Goal: Check status: Check status

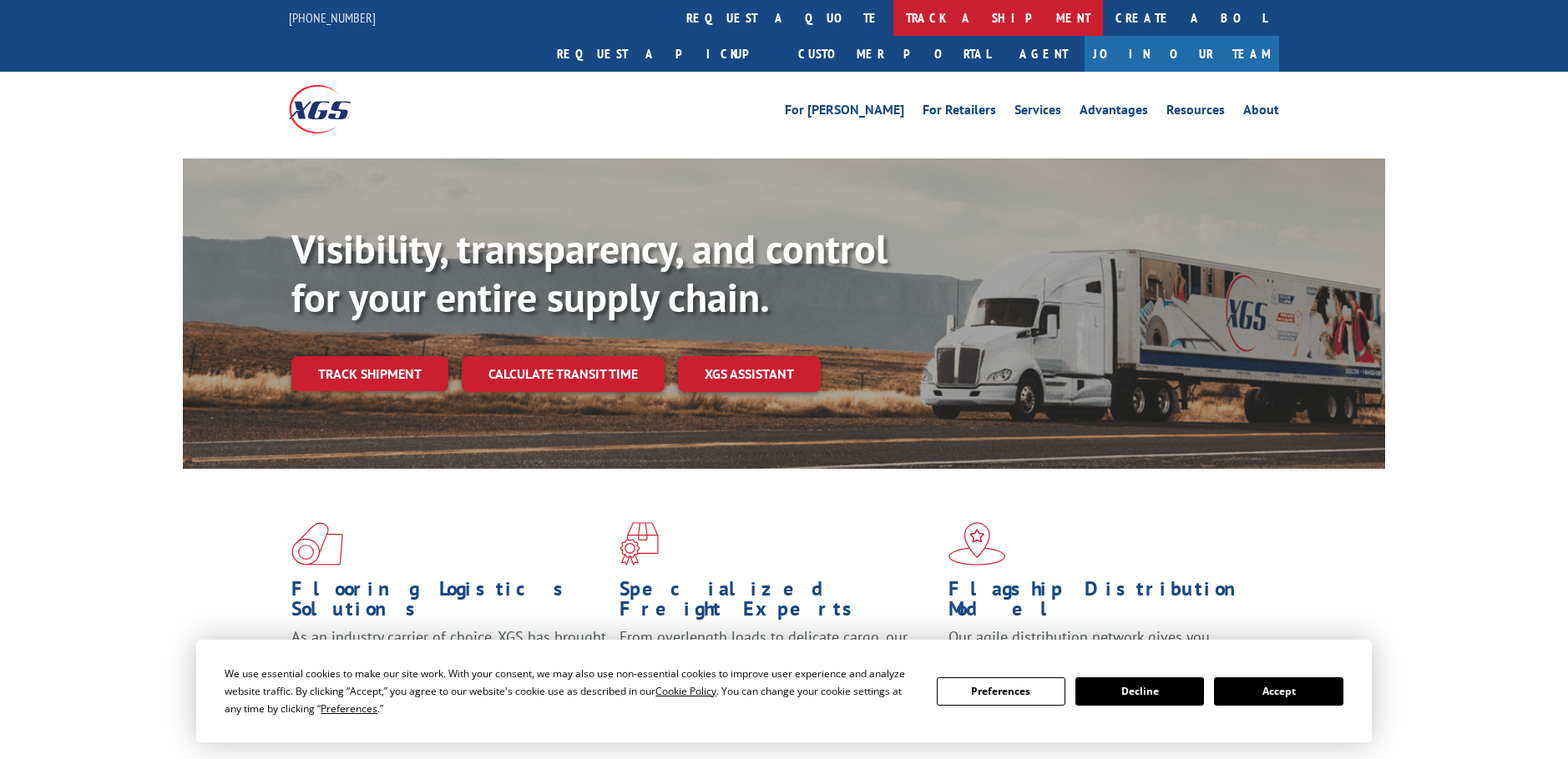
click at [894, 11] on link "track a shipment" at bounding box center [999, 18] width 210 height 36
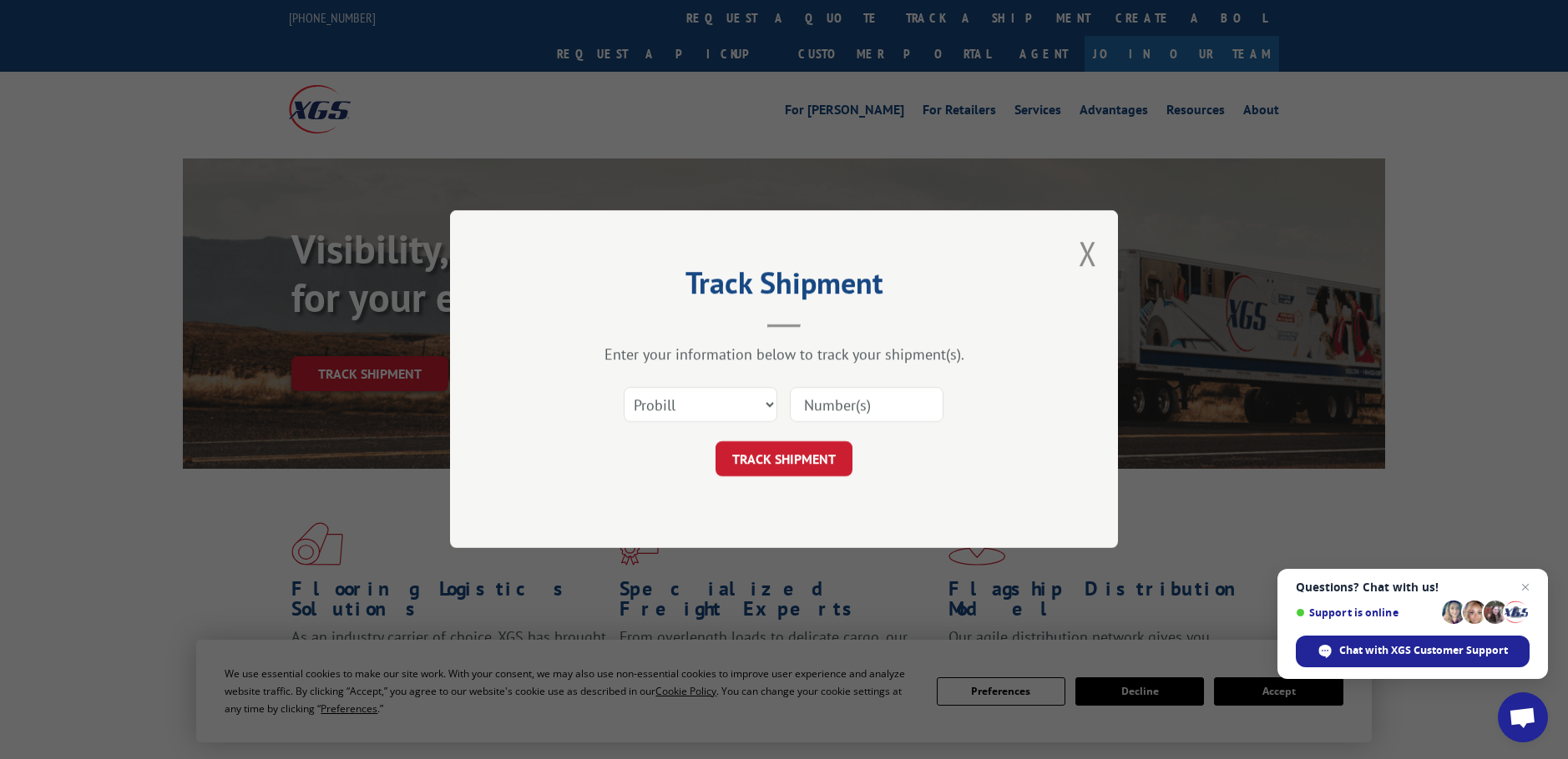
paste input "85475"
type input "85475"
click at [782, 443] on button "TRACK SHIPMENT" at bounding box center [784, 460] width 136 height 35
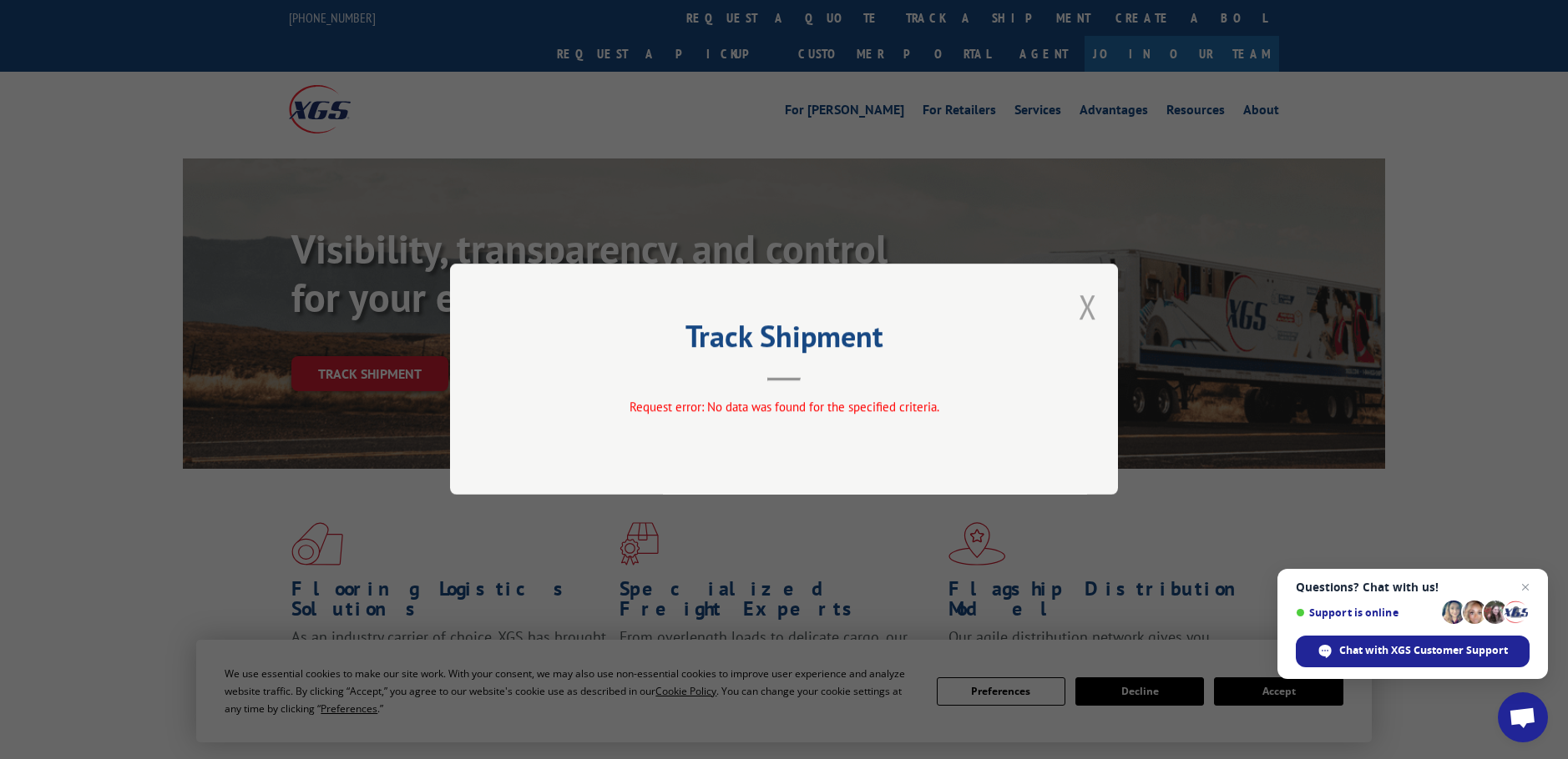
click at [1090, 305] on button "Close modal" at bounding box center [1088, 306] width 19 height 44
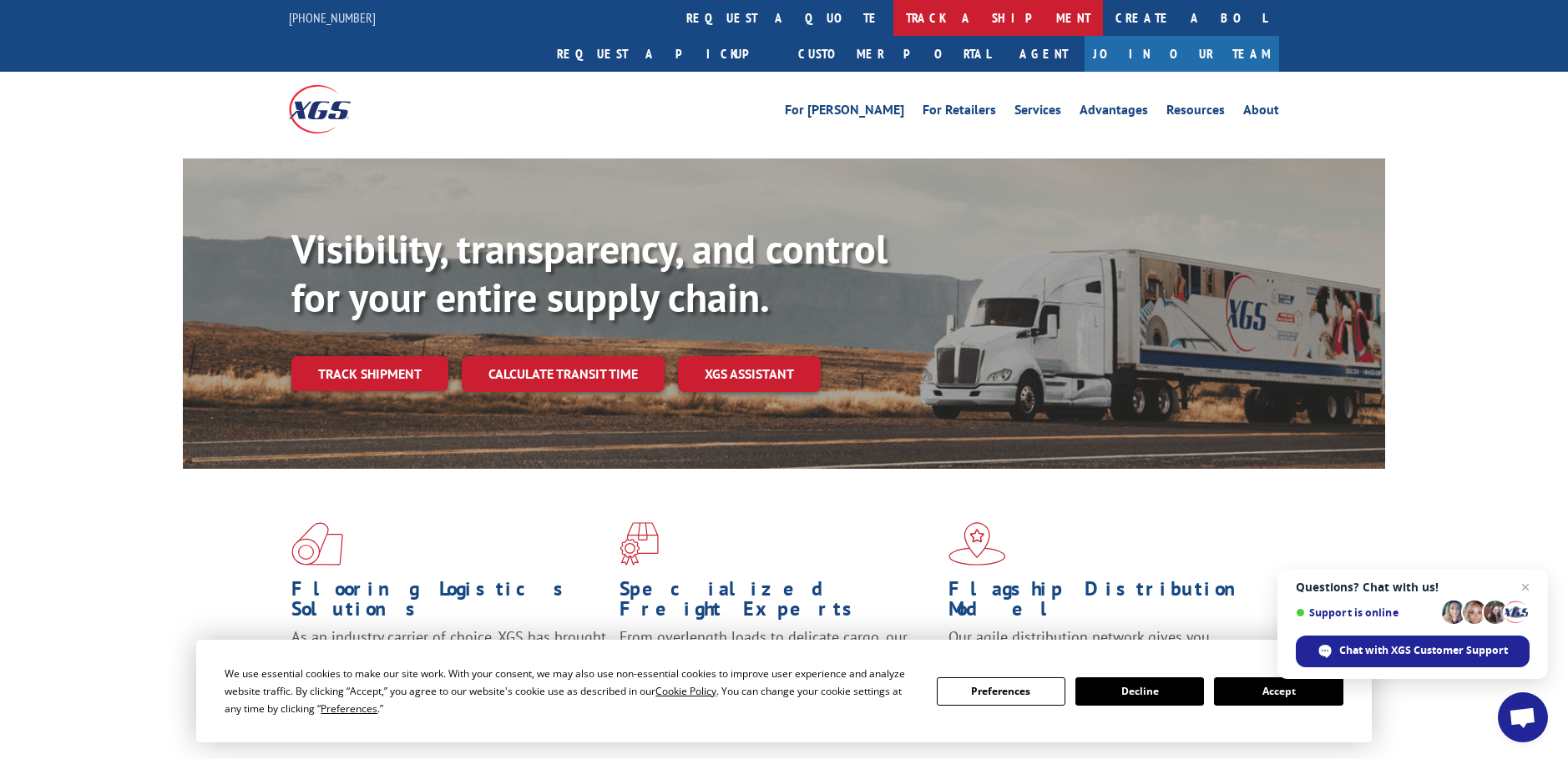
click at [894, 21] on link "track a shipment" at bounding box center [999, 18] width 210 height 36
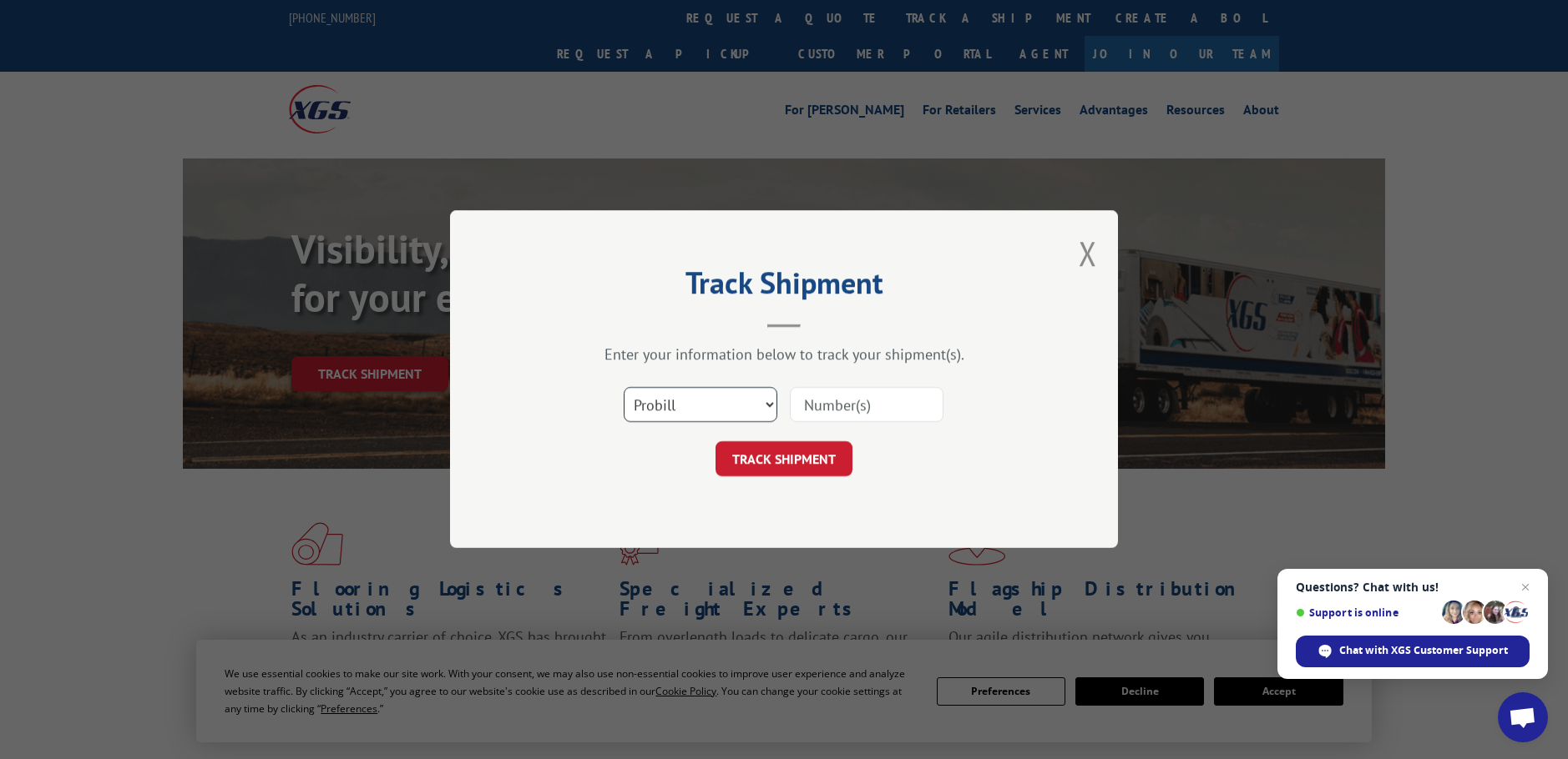
click at [699, 396] on select "Select category... Probill BOL PO" at bounding box center [700, 405] width 153 height 35
select select "bol"
click at [624, 388] on select "Select category... Probill BOL PO" at bounding box center [700, 405] width 153 height 35
paste input "5549139"
type input "5549139"
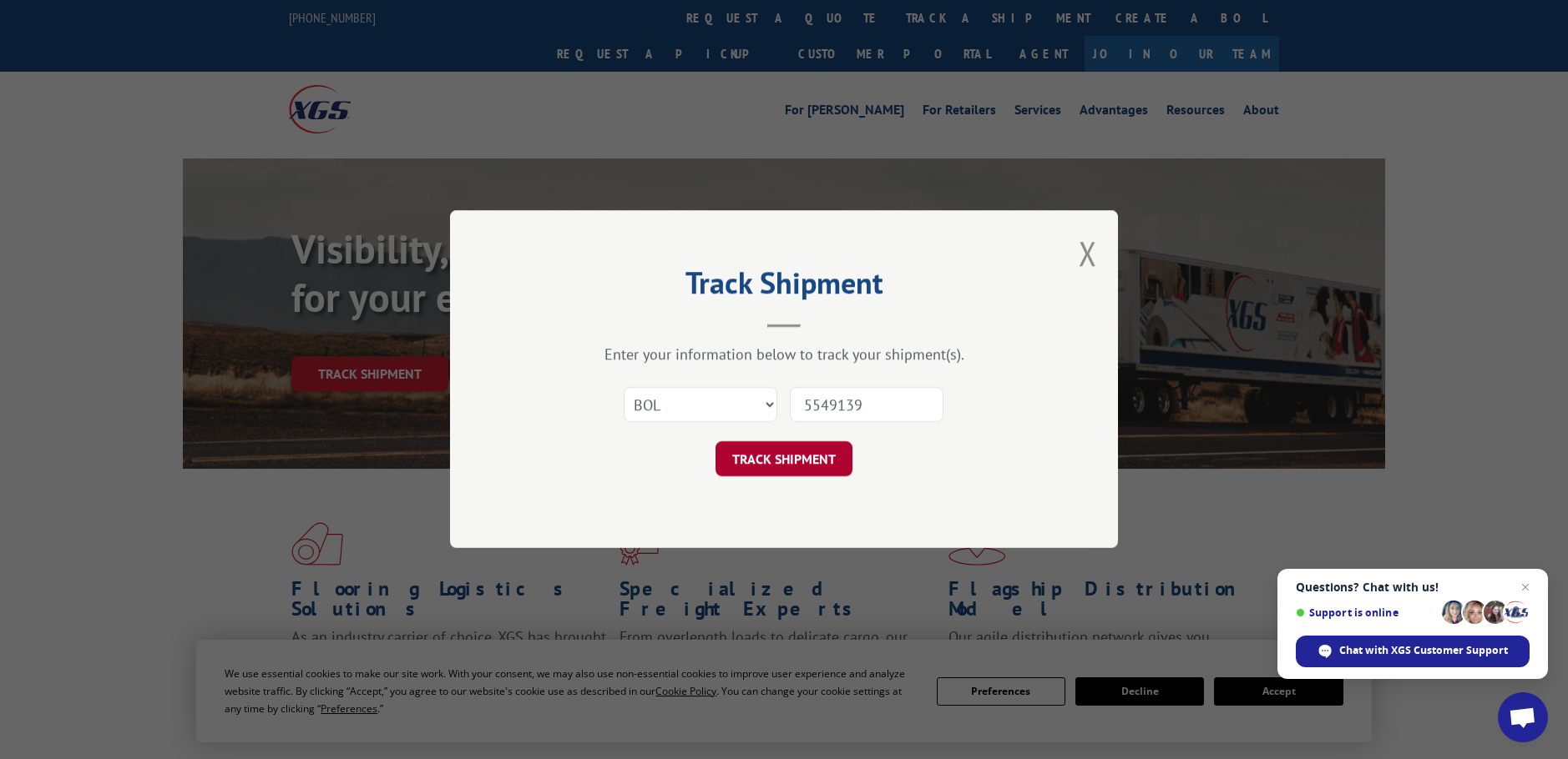
click at [797, 448] on button "TRACK SHIPMENT" at bounding box center [784, 460] width 136 height 35
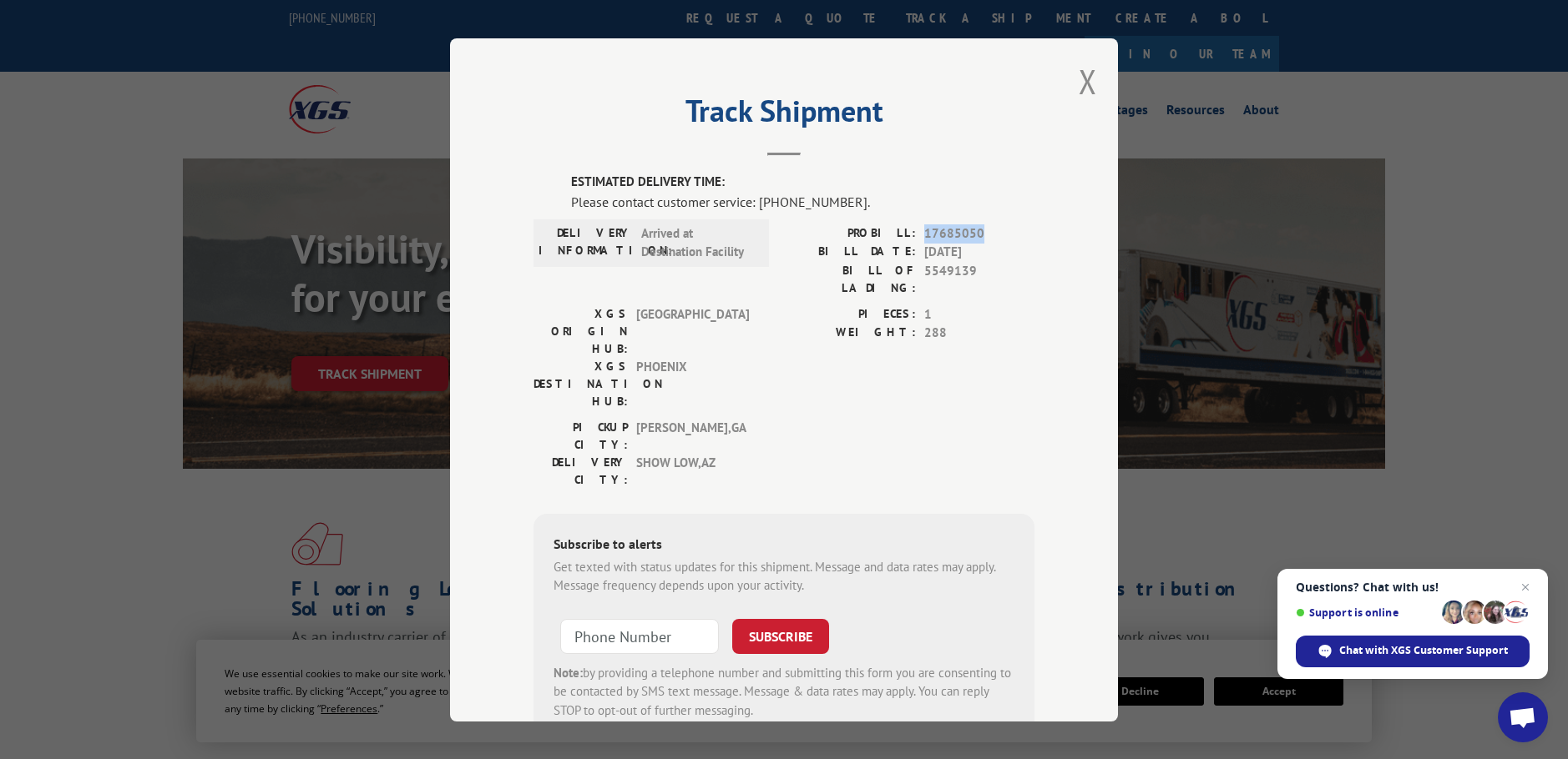
drag, startPoint x: 978, startPoint y: 230, endPoint x: 919, endPoint y: 231, distance: 59.0
click at [924, 231] on span "17685050" at bounding box center [979, 232] width 110 height 19
copy span "17685050"
click at [1413, 654] on span "Chat with XGS Customer Support" at bounding box center [1423, 650] width 169 height 15
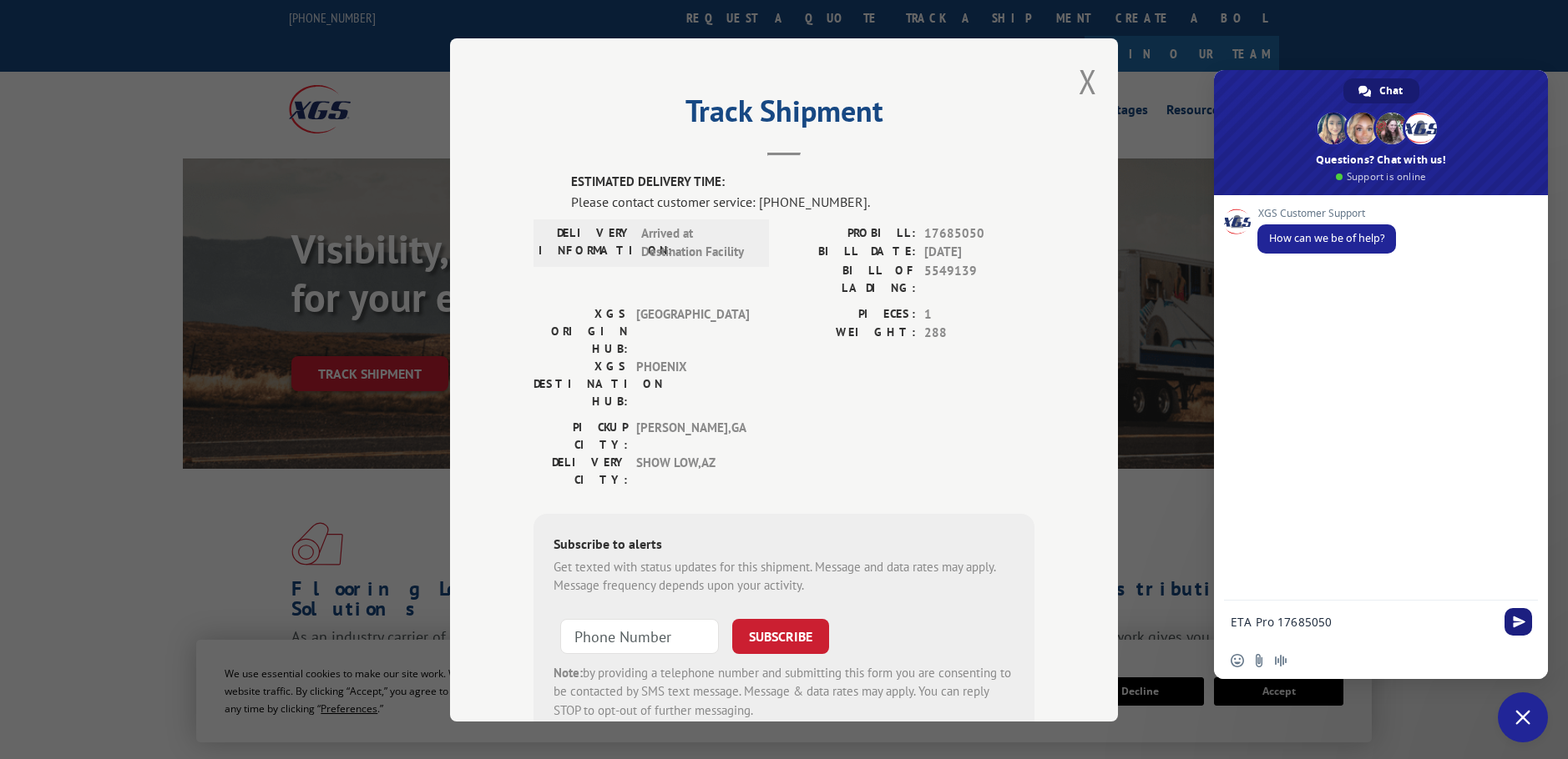
type textarea "ETA Pro 17685050"
click at [1522, 621] on span "Send" at bounding box center [1519, 622] width 13 height 13
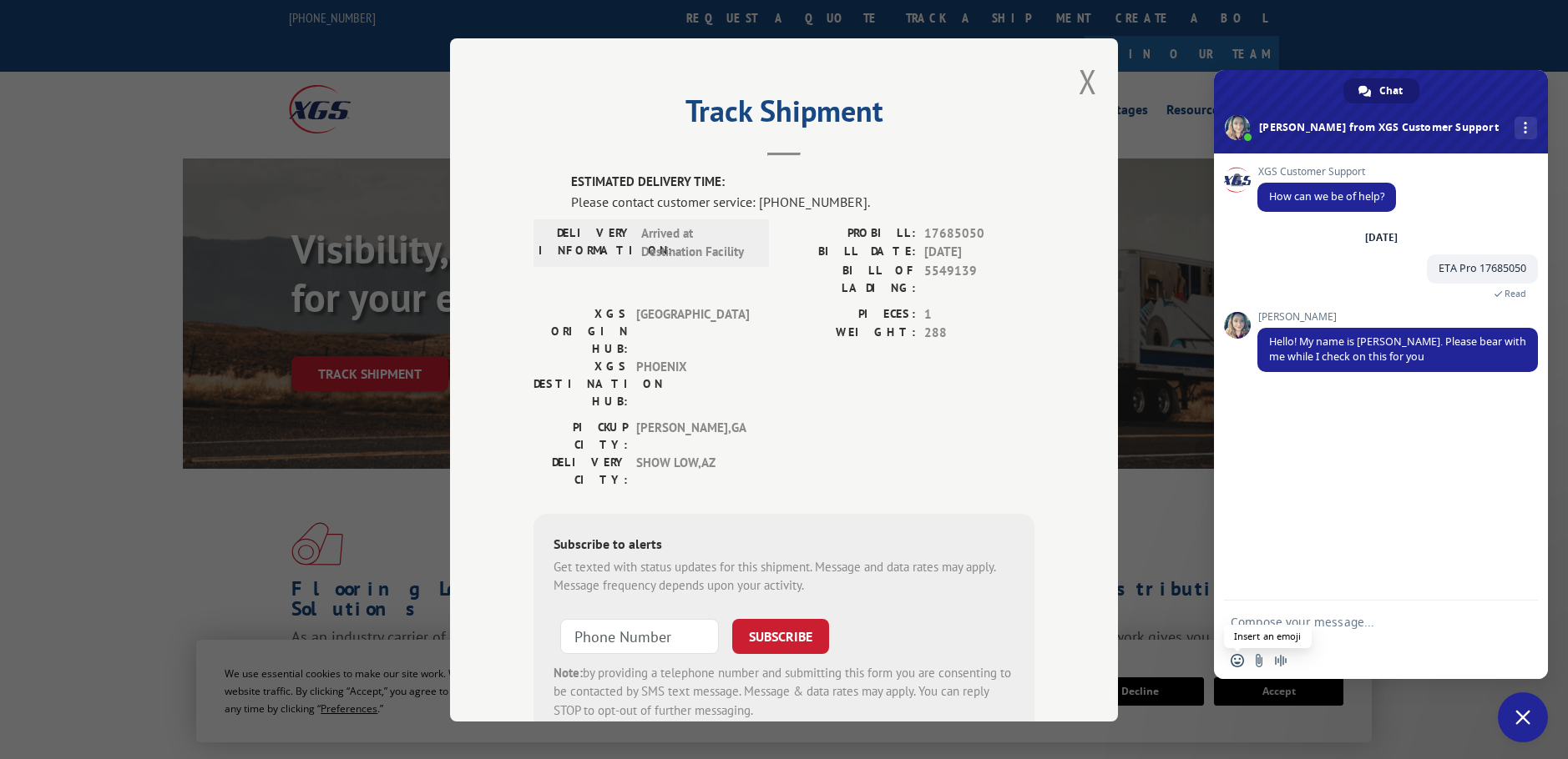
click at [1238, 660] on span "Insert an emoji" at bounding box center [1238, 661] width 14 height 14
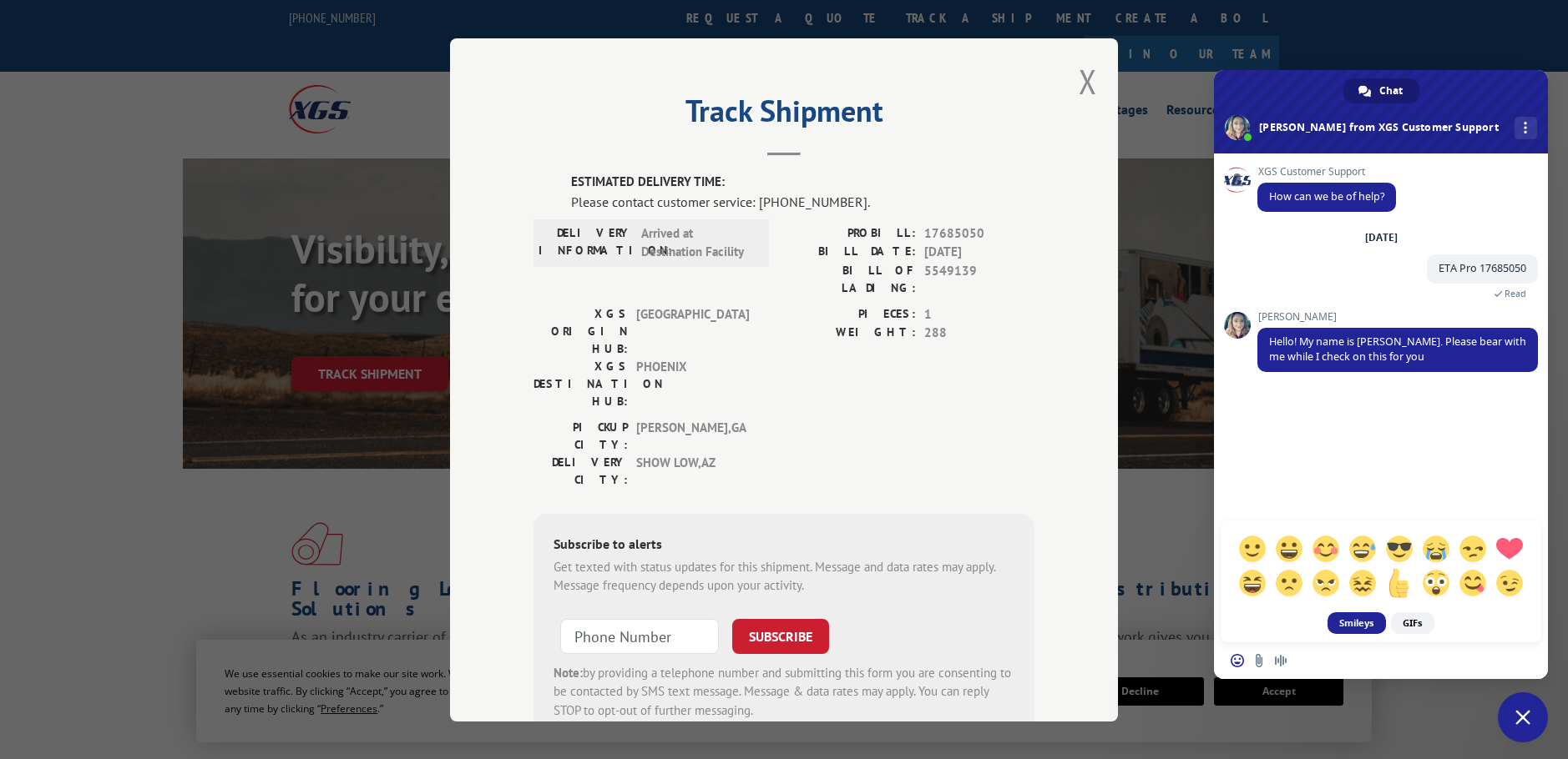
click at [1395, 582] on span at bounding box center [1399, 583] width 30 height 30
type textarea "[+1]"
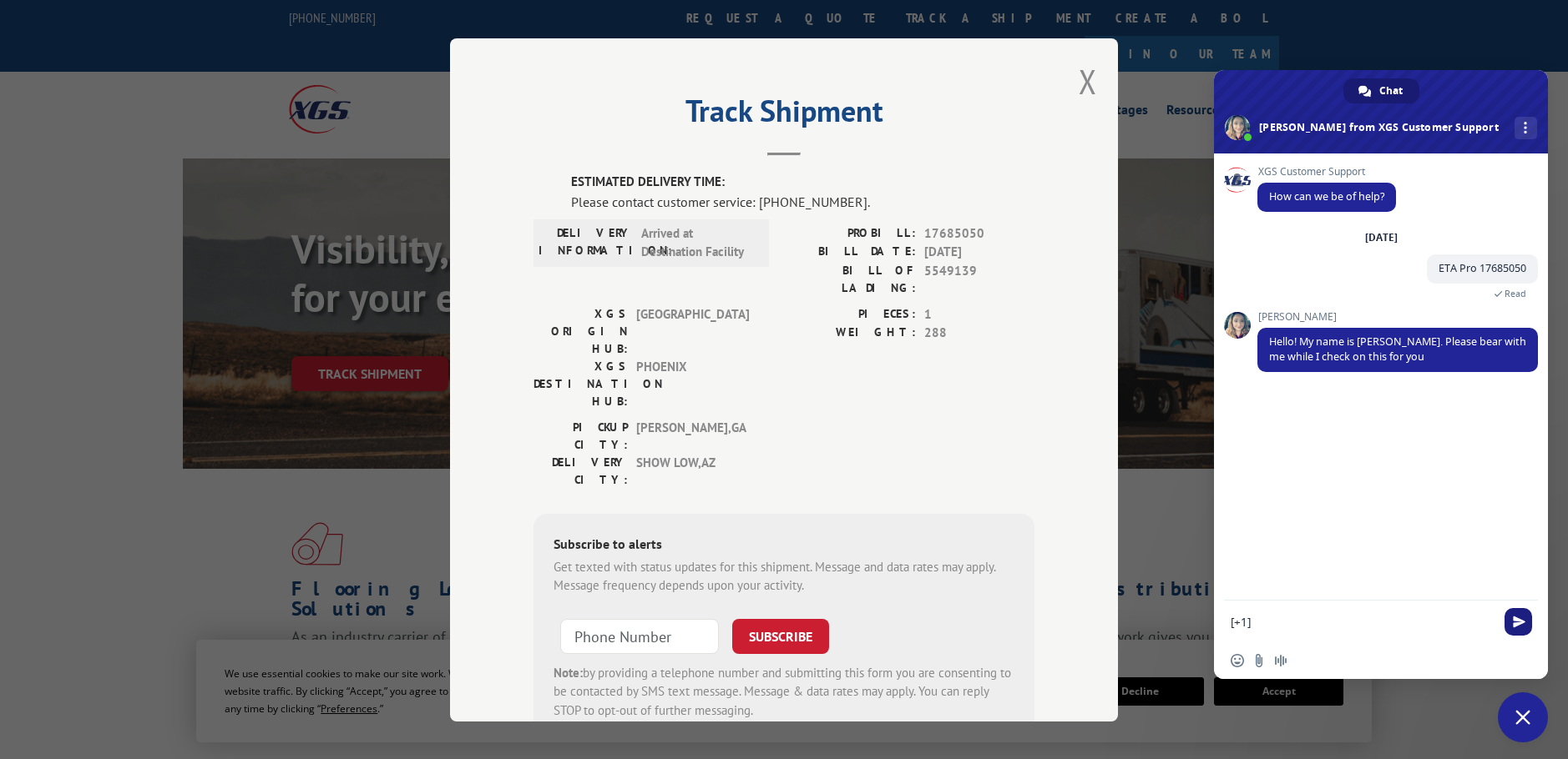
click at [1515, 612] on span "Send" at bounding box center [1519, 623] width 28 height 28
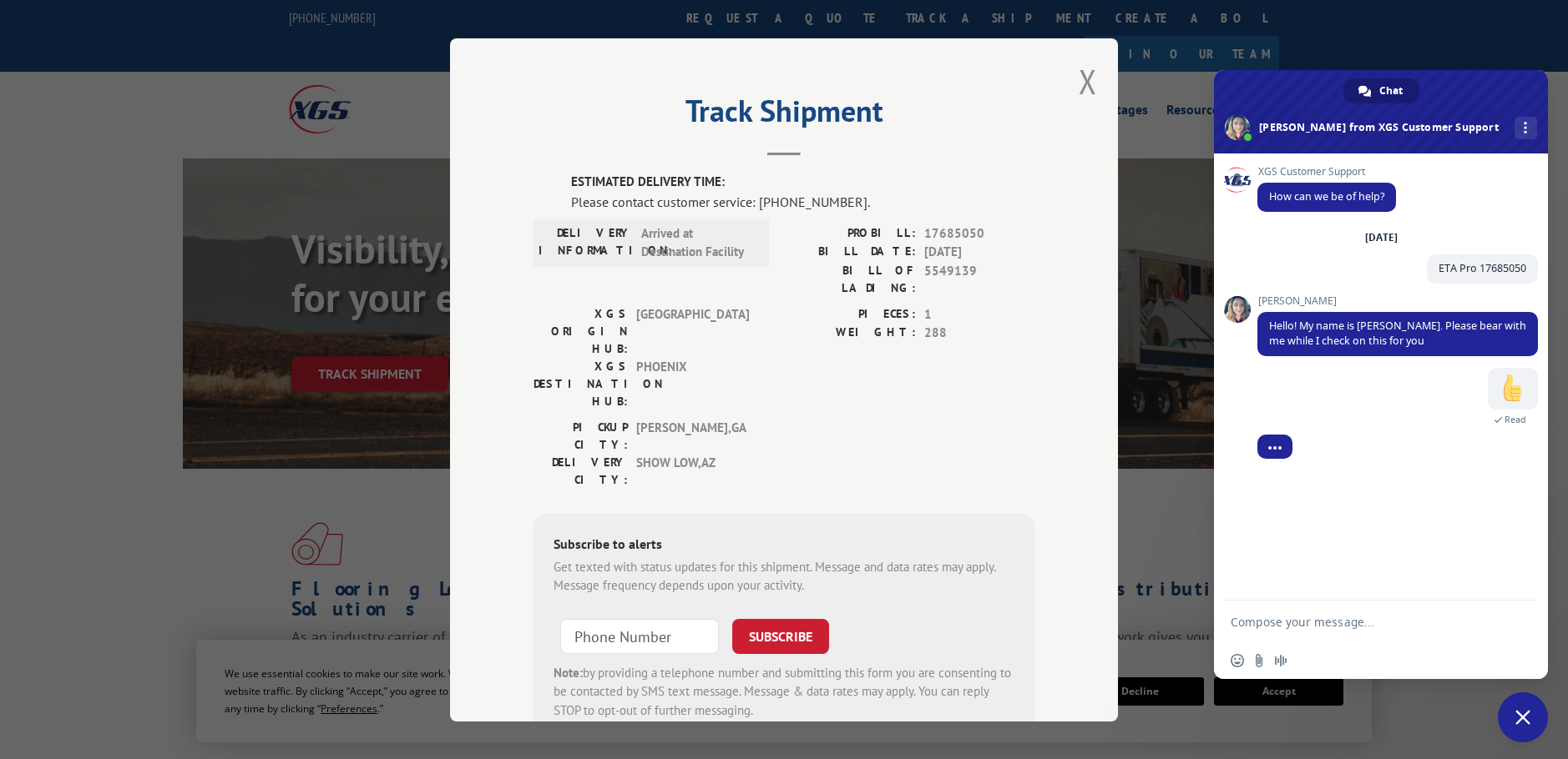
click at [1408, 719] on div "Track Shipment ESTIMATED DELIVERY TIME: Please contact customer service: [PHONE…" at bounding box center [784, 380] width 1568 height 759
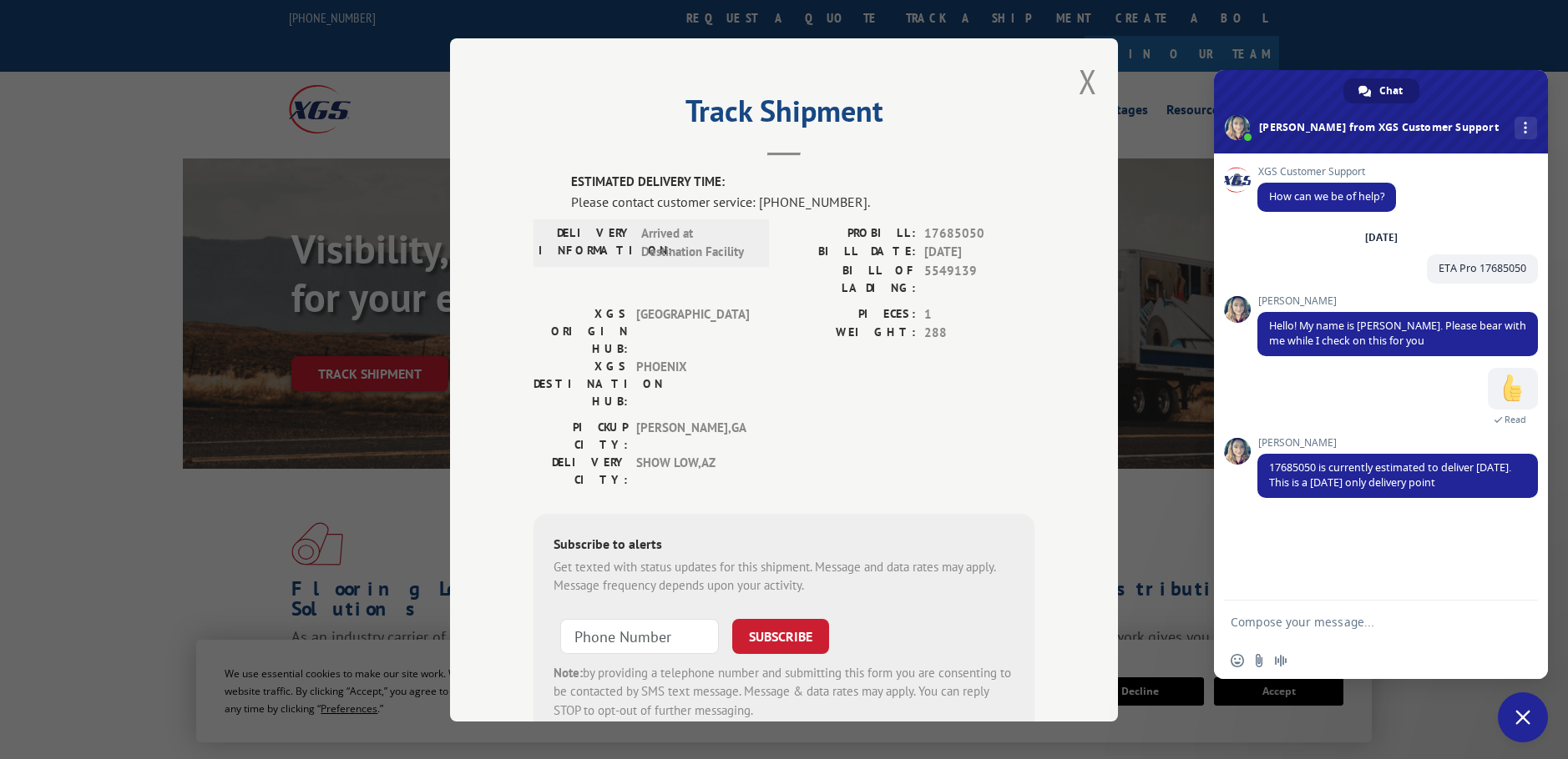
click at [1281, 617] on textarea "Compose your message..." at bounding box center [1362, 622] width 264 height 15
type textarea "Thank you"
click at [1521, 620] on span "Send" at bounding box center [1519, 622] width 13 height 13
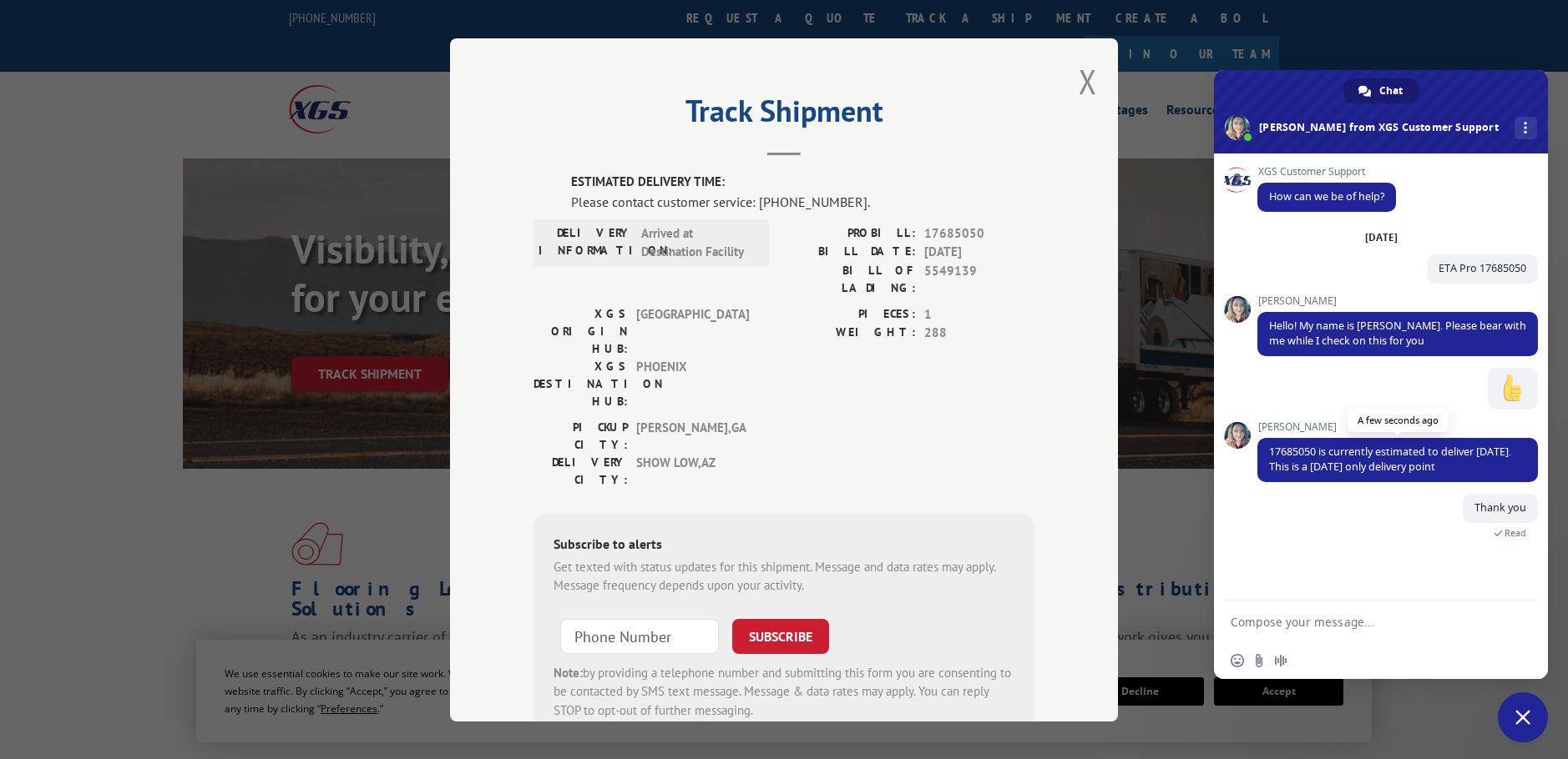
drag, startPoint x: 1415, startPoint y: 446, endPoint x: 1457, endPoint y: 454, distance: 42.8
click at [1457, 454] on span "17685050 is currently estimated to deliver [DATE]. This is a [DATE] only delive…" at bounding box center [1398, 460] width 281 height 44
drag, startPoint x: 1263, startPoint y: 453, endPoint x: 1498, endPoint y: 480, distance: 236.5
click at [1498, 480] on span "17685050 is currently estimated to deliver [DATE]. This is a [DATE] only delive…" at bounding box center [1398, 460] width 281 height 44
copy span "17685050 is currently estimated to deliver [DATE]. This is a [DATE] only delive…"
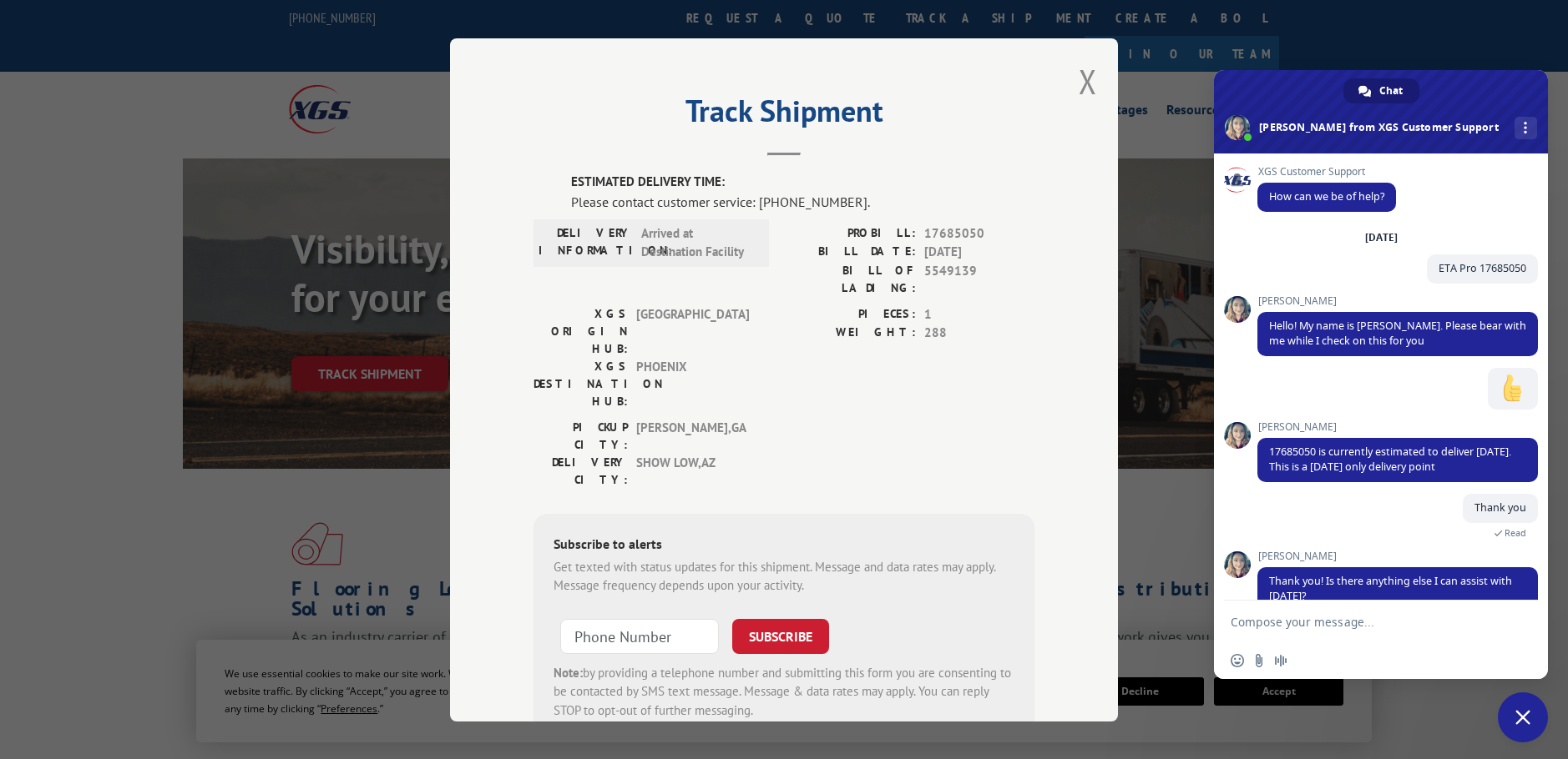
scroll to position [30, 0]
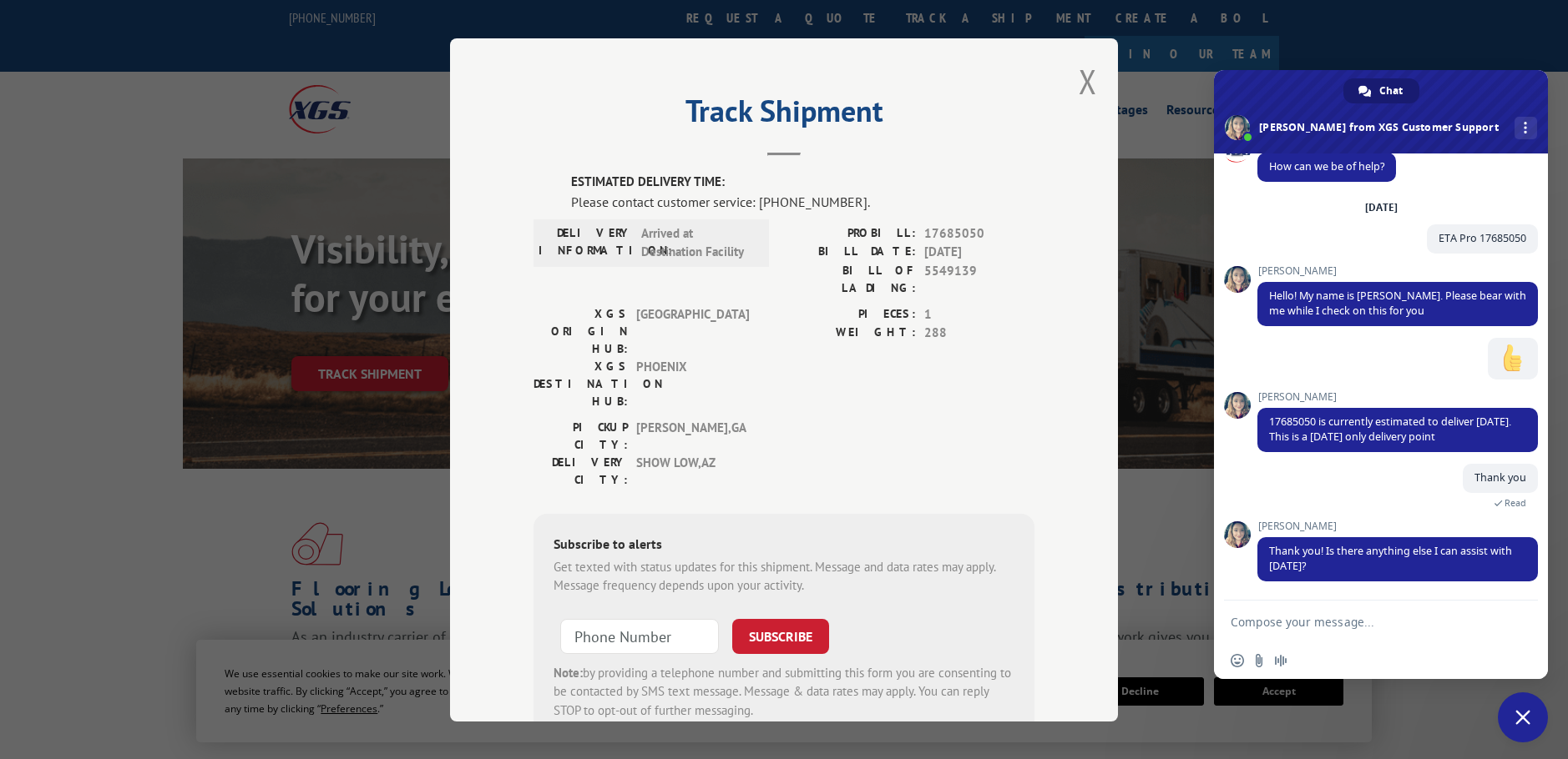
click at [1355, 618] on textarea "Compose your message..." at bounding box center [1362, 622] width 264 height 15
type textarea "no"
click at [1516, 615] on span "Send" at bounding box center [1519, 623] width 28 height 28
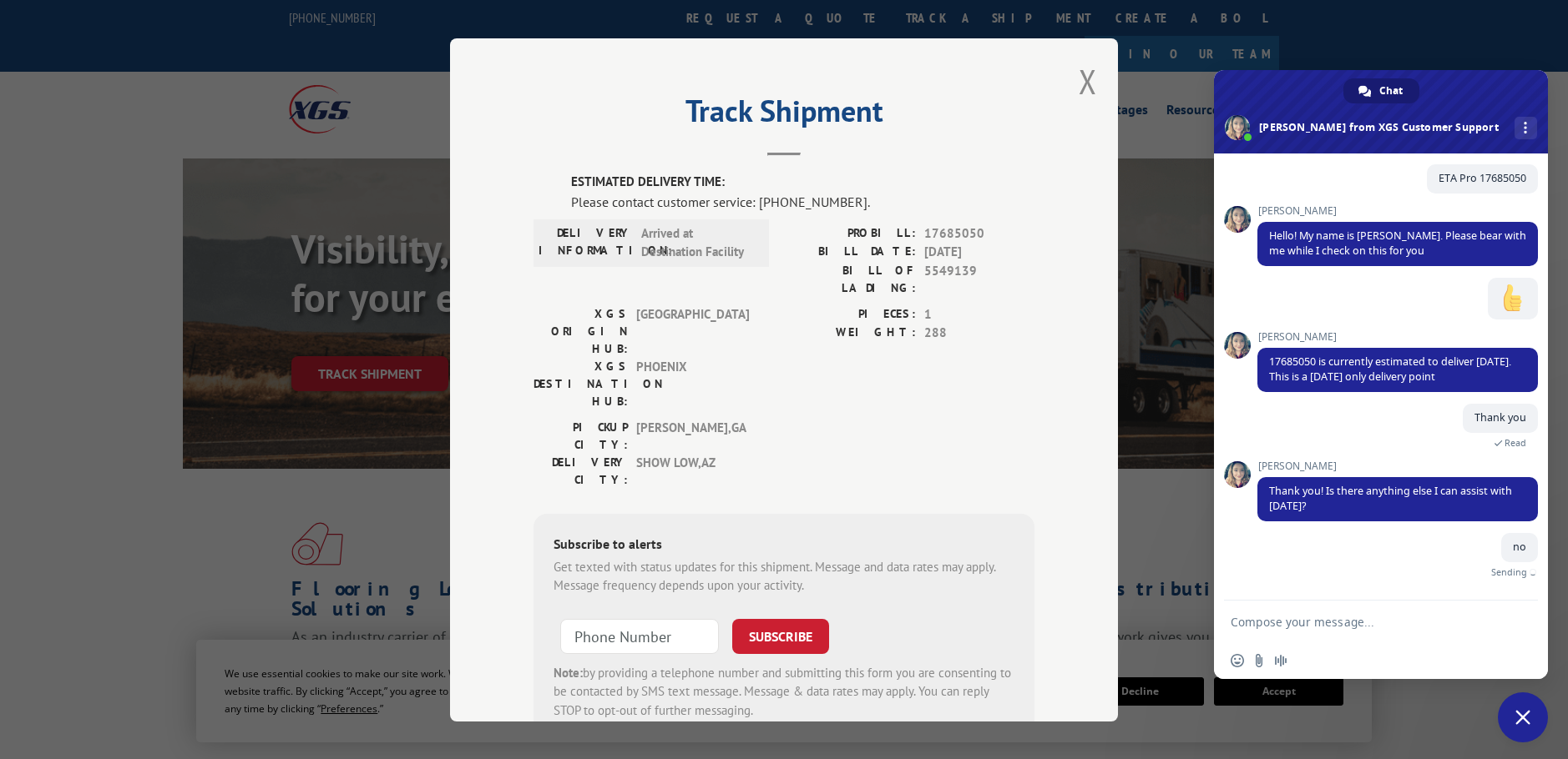
scroll to position [71, 0]
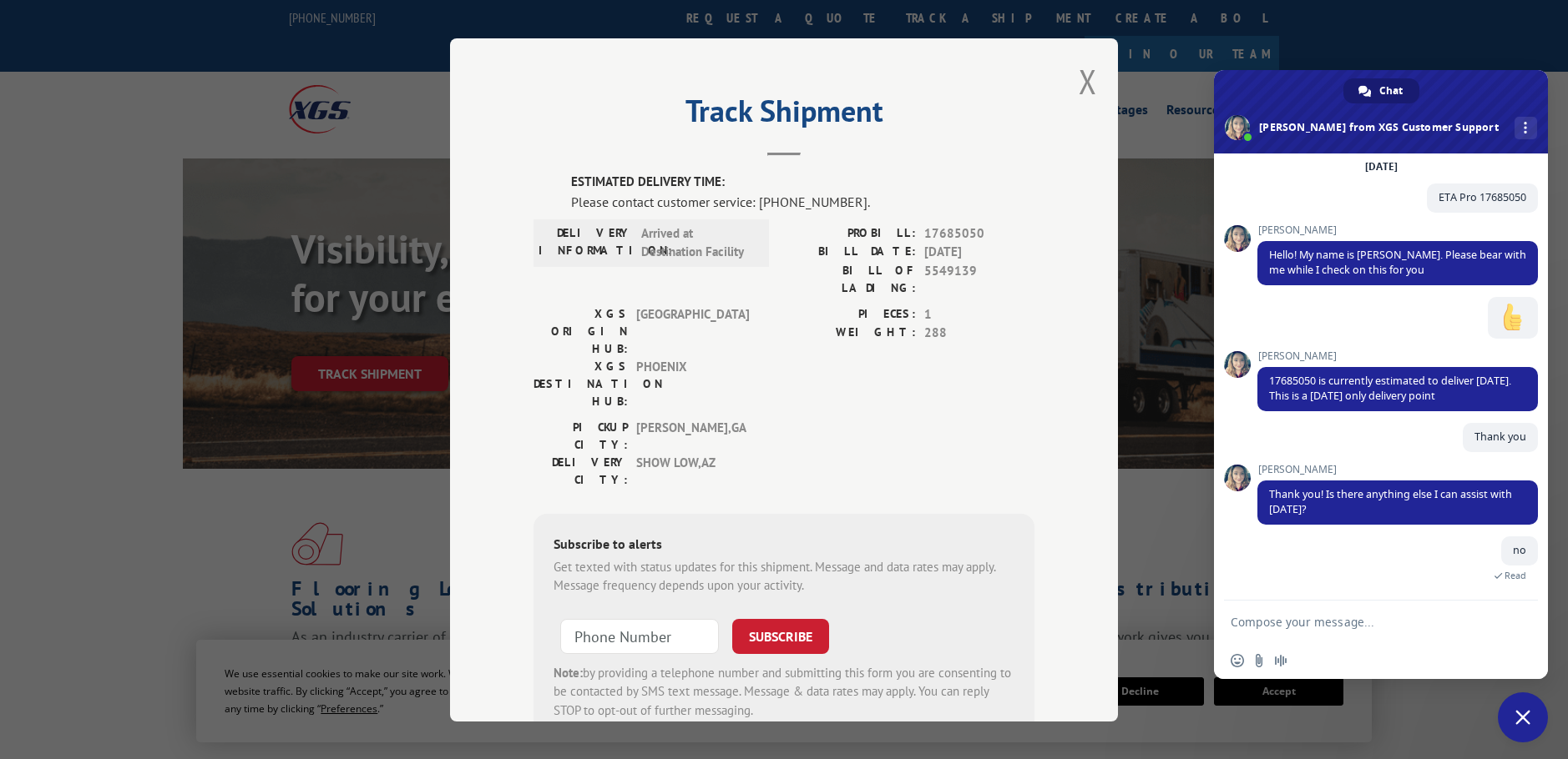
click at [1529, 717] on span "Close chat" at bounding box center [1523, 717] width 15 height 15
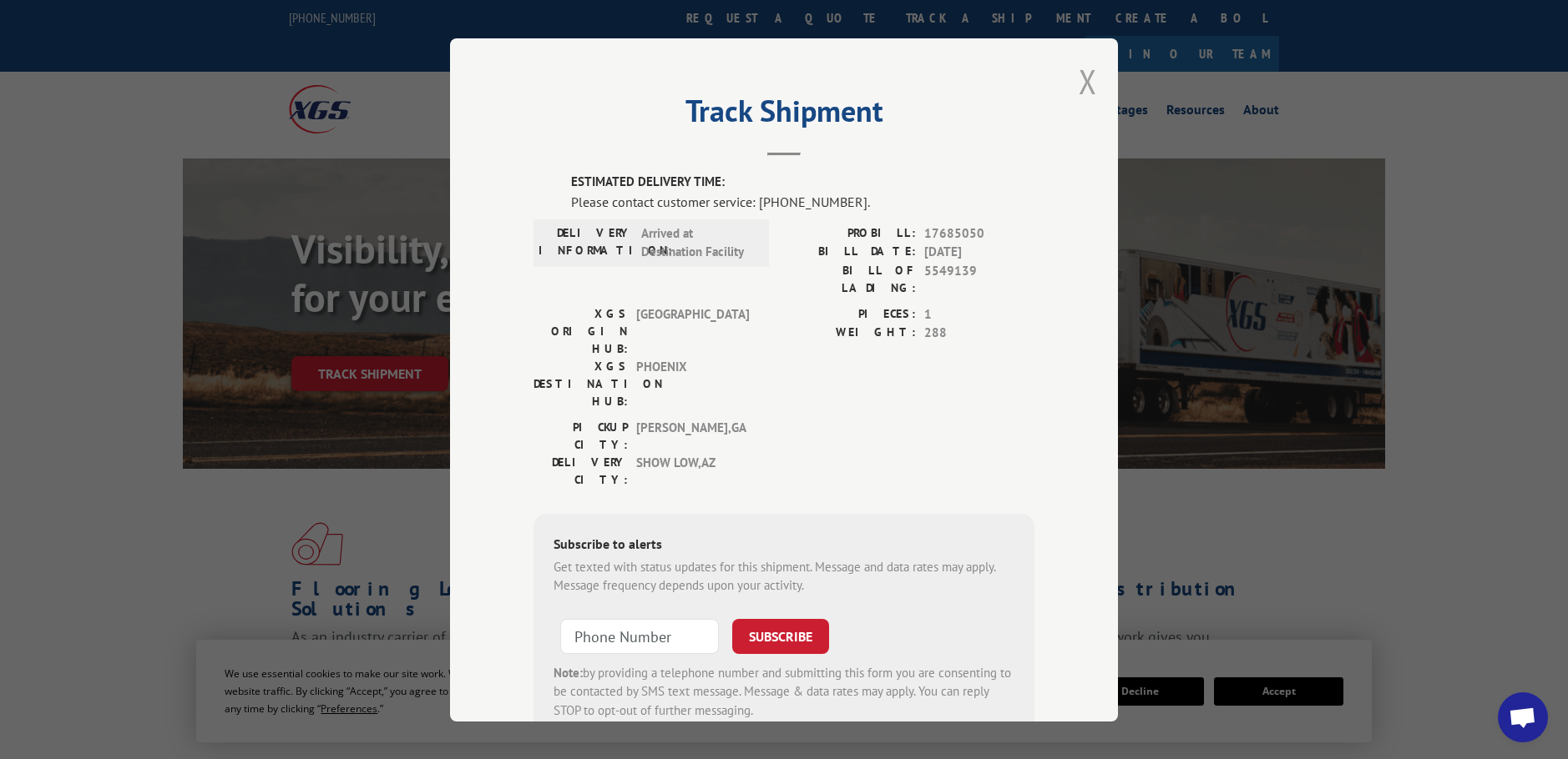
click at [1085, 69] on button "Close modal" at bounding box center [1088, 81] width 19 height 44
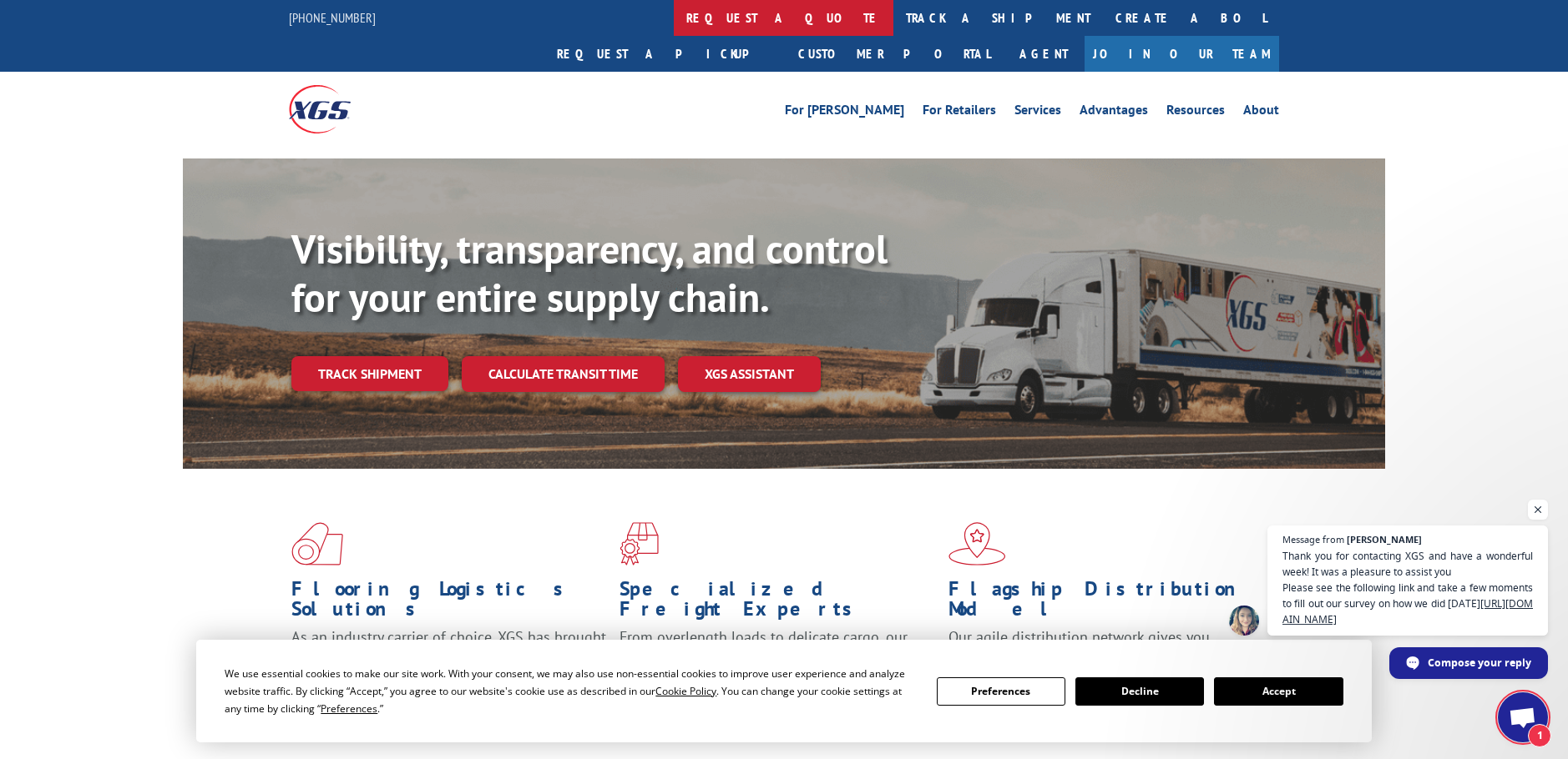
scroll to position [189, 0]
click at [1523, 713] on span "Open chat" at bounding box center [1523, 719] width 28 height 24
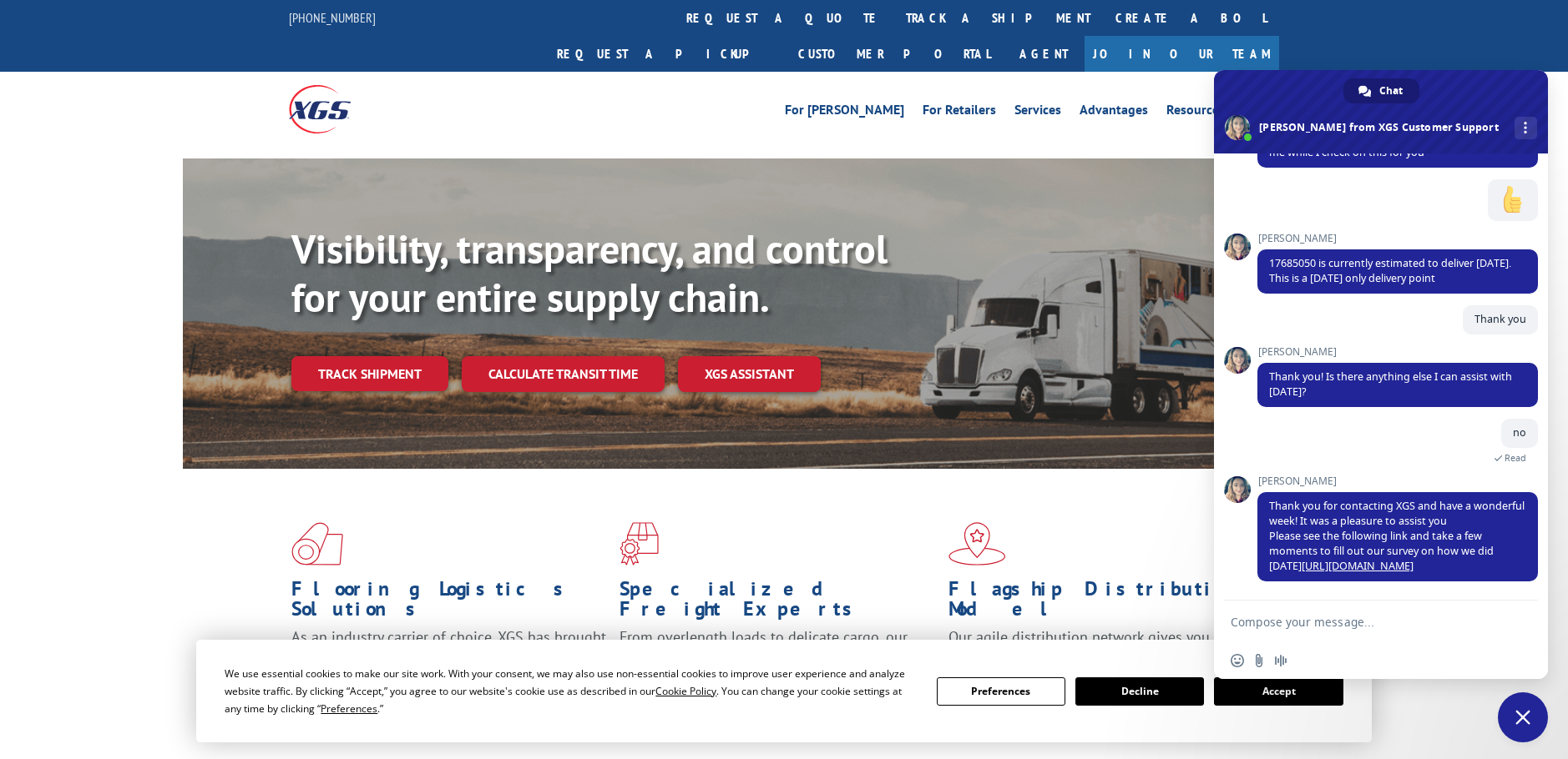
click at [1516, 707] on span "Close chat" at bounding box center [1523, 717] width 50 height 50
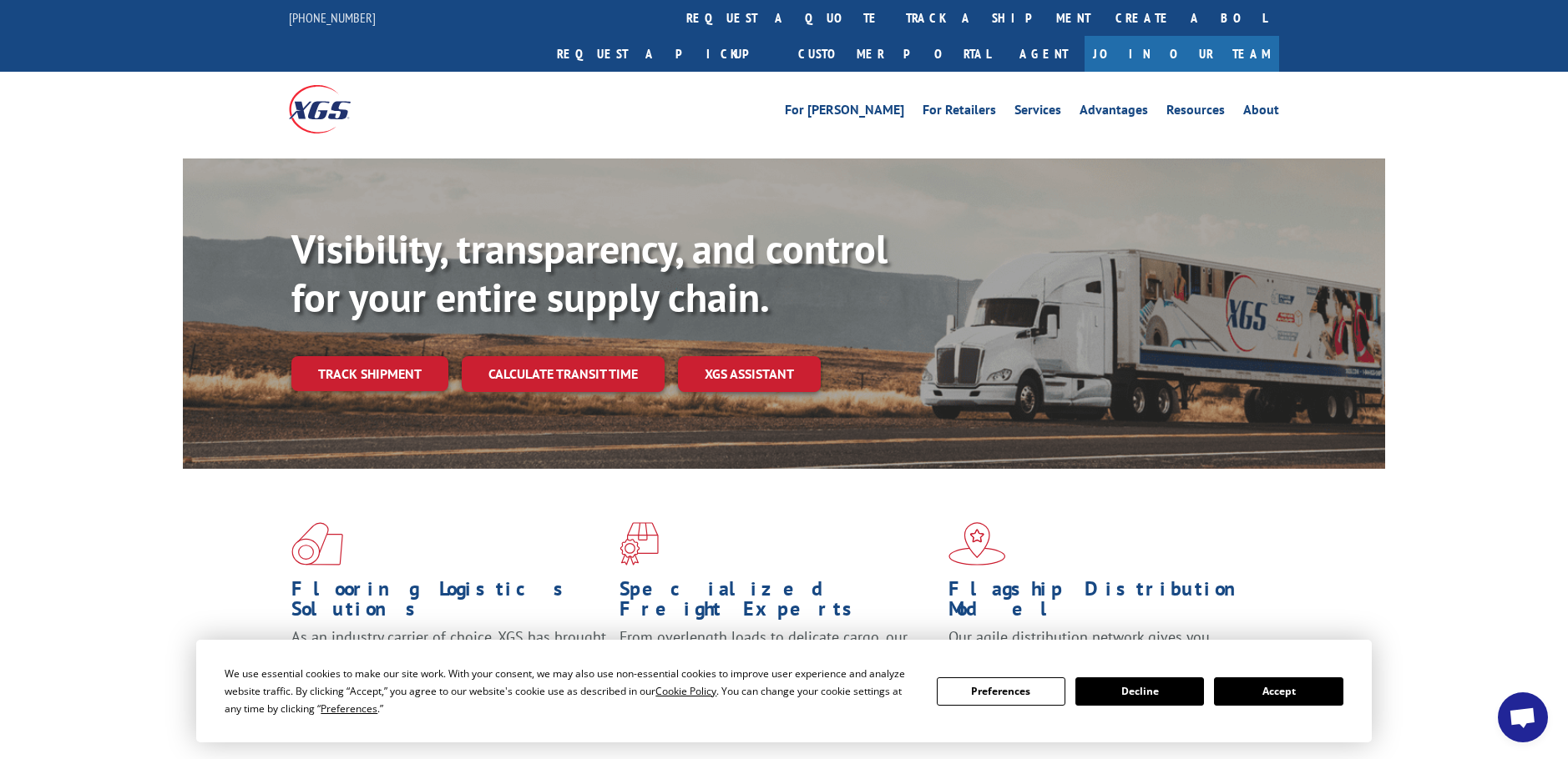
click at [1144, 687] on button "Decline" at bounding box center [1140, 692] width 129 height 29
